Goal: Transaction & Acquisition: Download file/media

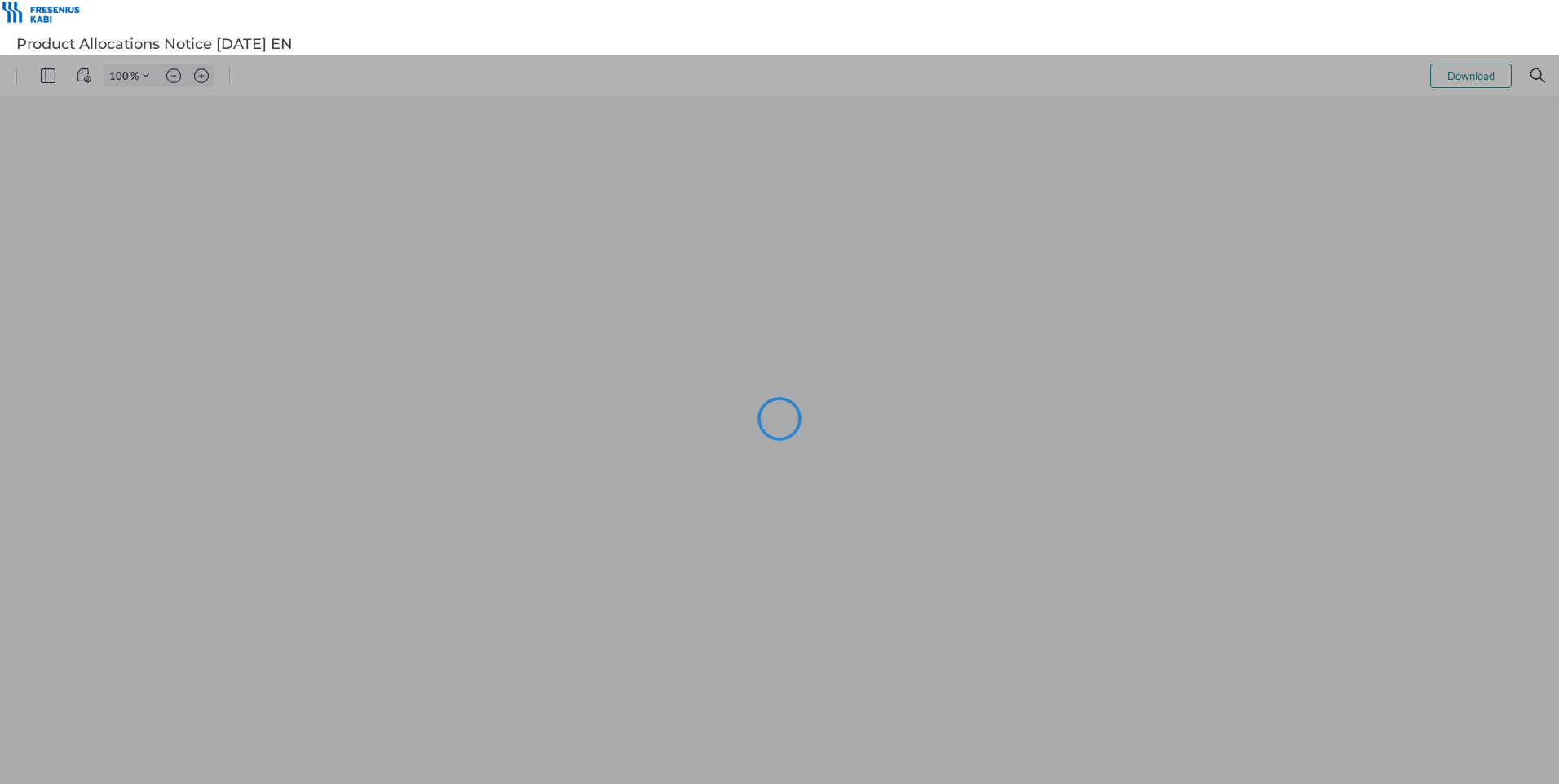
type input "106"
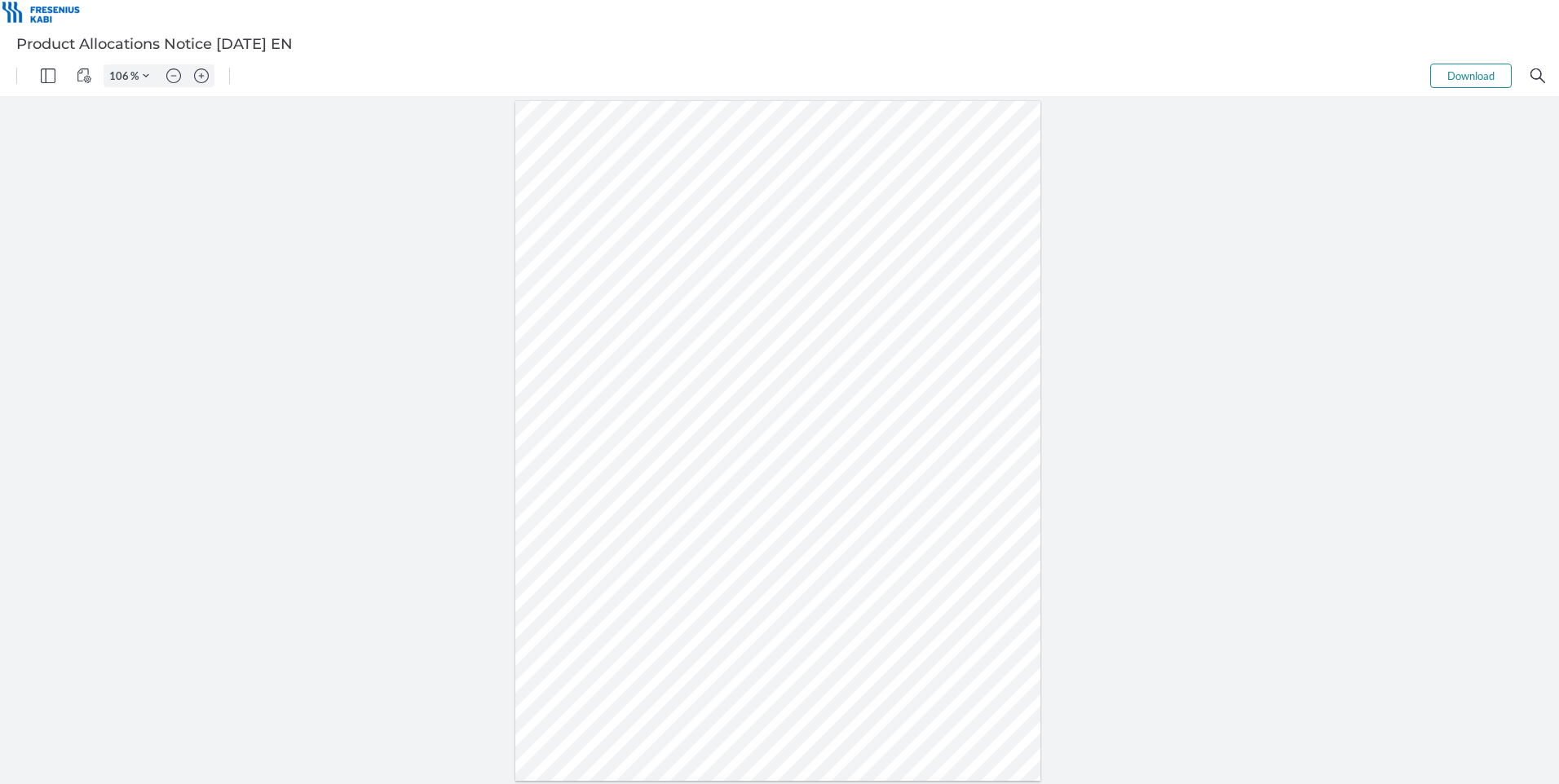
click at [1459, 76] on button "Download" at bounding box center [1471, 75] width 82 height 25
